Goal: Find specific page/section: Find specific page/section

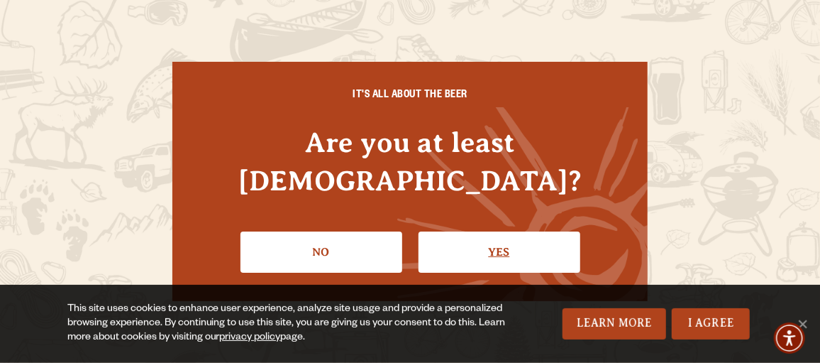
click at [479, 233] on link "Yes" at bounding box center [500, 251] width 162 height 41
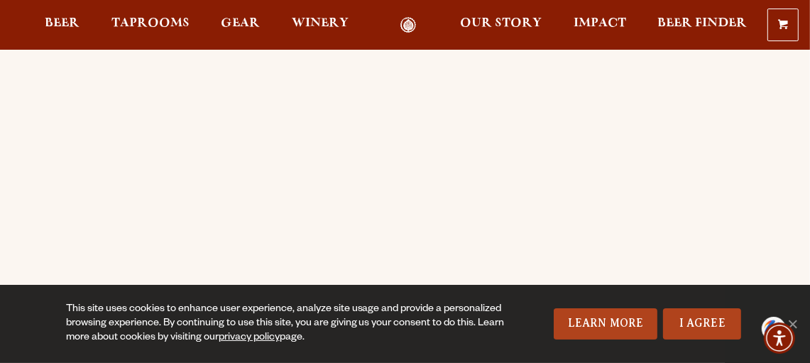
scroll to position [70, 0]
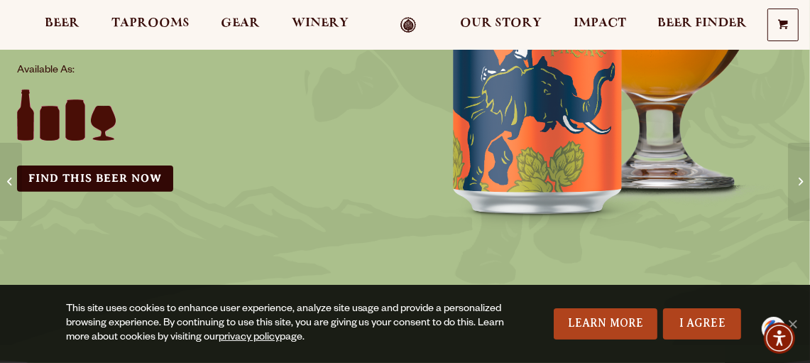
scroll to position [283, 0]
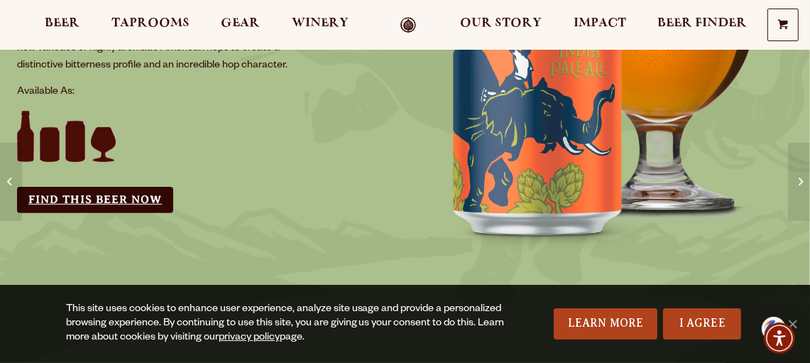
click at [162, 194] on link "Find this Beer Now" at bounding box center [95, 200] width 156 height 26
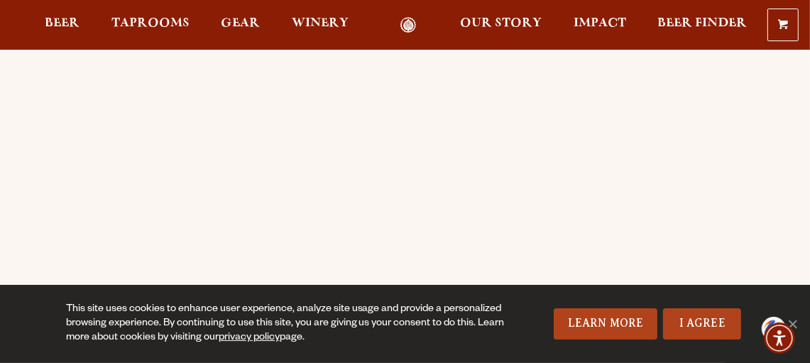
scroll to position [141, 0]
